Goal: Task Accomplishment & Management: Manage account settings

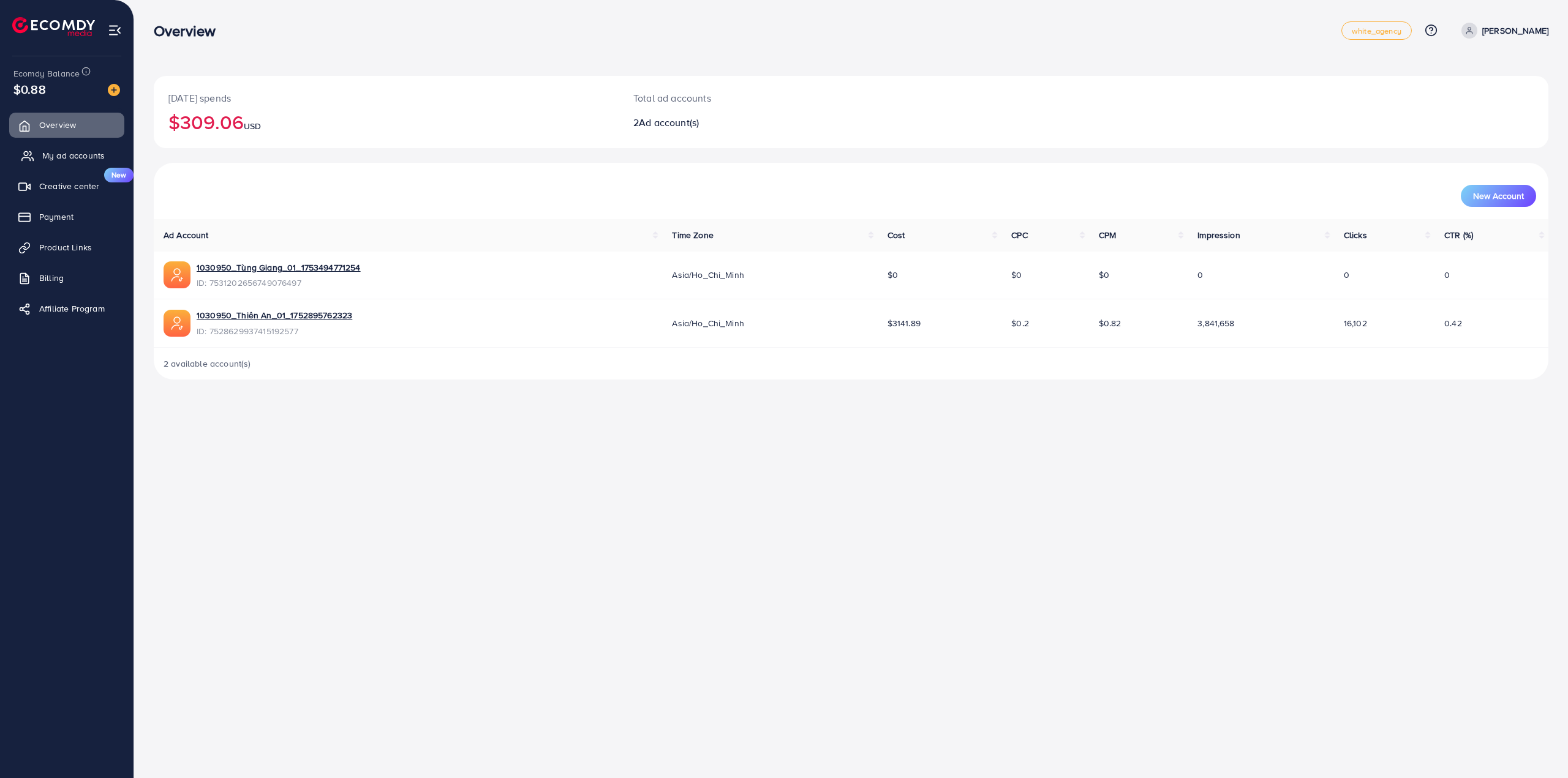
click at [72, 157] on span "My ad accounts" at bounding box center [73, 155] width 62 height 13
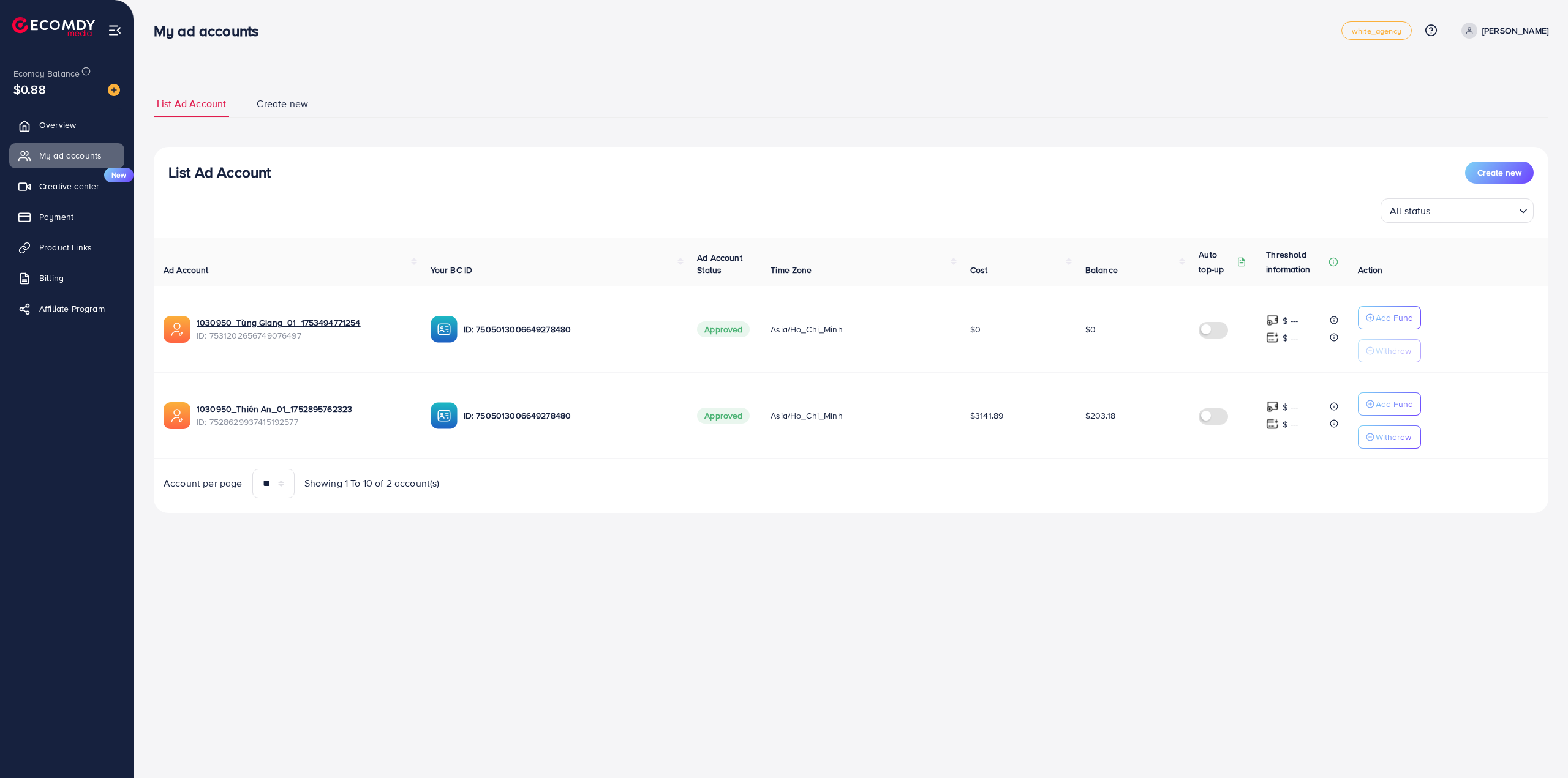
click at [1201, 121] on div "List Ad Account Create new List Ad Account Create new All status Loading... Ad …" at bounding box center [851, 301] width 1395 height 422
drag, startPoint x: 733, startPoint y: 616, endPoint x: 740, endPoint y: 615, distance: 7.1
click at [733, 615] on div "My ad accounts white_agency Help Center Contact Support Plans and Pricing Term …" at bounding box center [784, 389] width 1568 height 778
